Goal: Task Accomplishment & Management: Manage account settings

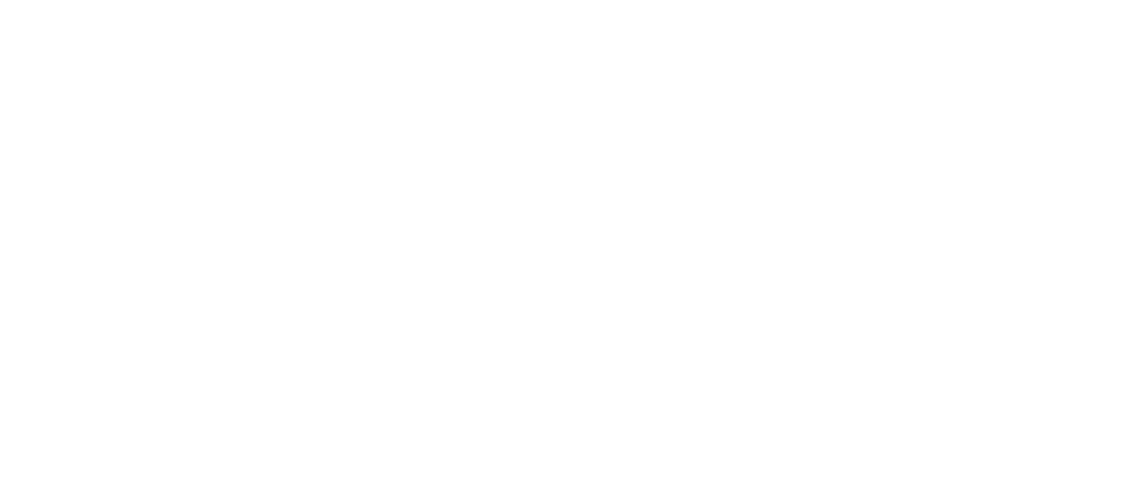
drag, startPoint x: 0, startPoint y: 0, endPoint x: 691, endPoint y: 47, distance: 693.0
click at [691, 7] on html "原文 この翻訳を評価してください いただいたフィードバックは Google 翻訳の改善に役立てさせていただきます" at bounding box center [568, 3] width 1137 height 7
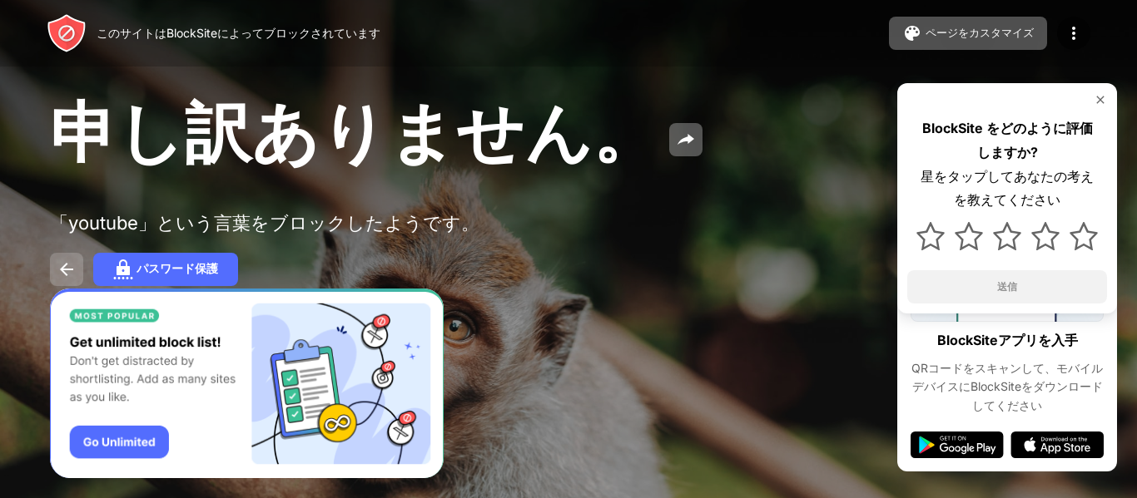
click at [52, 264] on button at bounding box center [66, 269] width 33 height 33
click at [1067, 32] on img at bounding box center [1073, 33] width 20 height 20
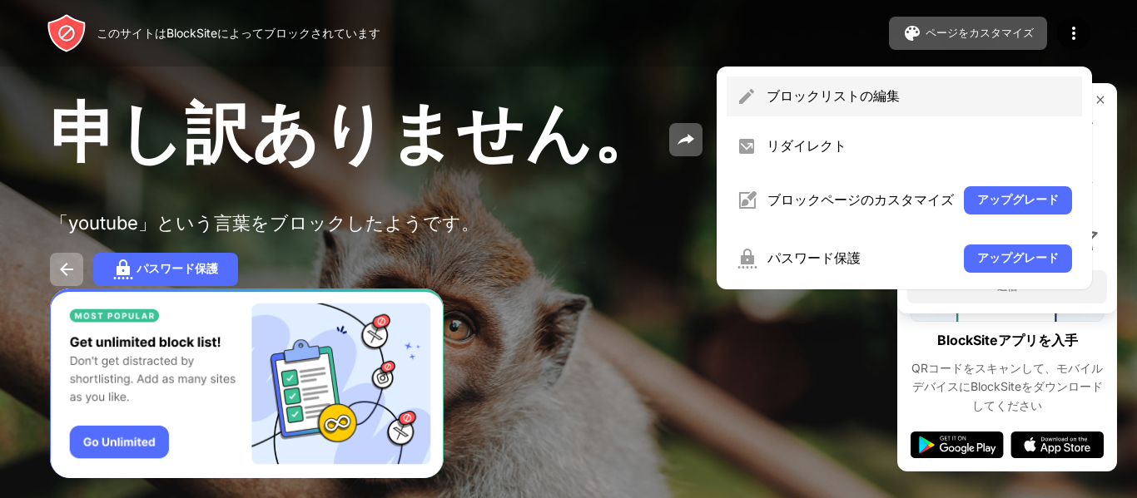
click at [949, 98] on div "ブロックリストの編集" at bounding box center [918, 96] width 305 height 18
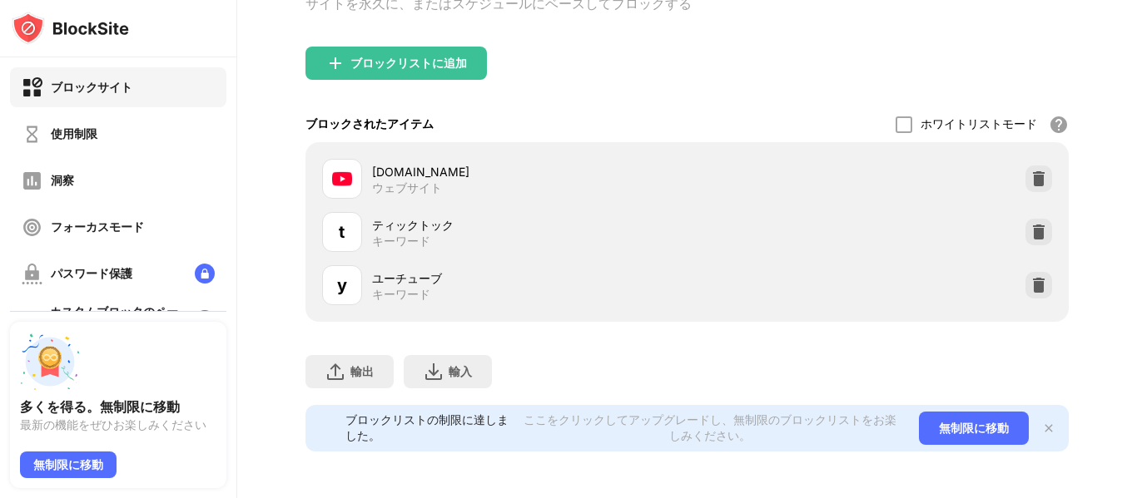
scroll to position [166, 0]
click at [1030, 281] on img at bounding box center [1038, 285] width 17 height 17
